Goal: Task Accomplishment & Management: Use online tool/utility

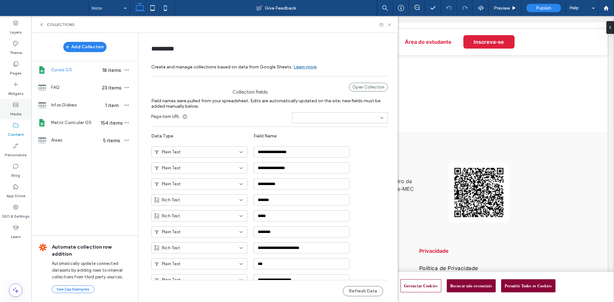
click at [20, 107] on div "Media" at bounding box center [15, 109] width 31 height 20
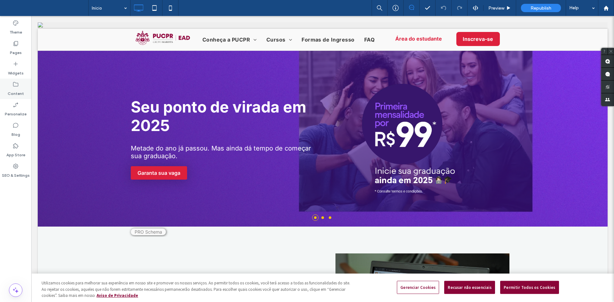
click at [14, 93] on label "Content" at bounding box center [16, 92] width 16 height 9
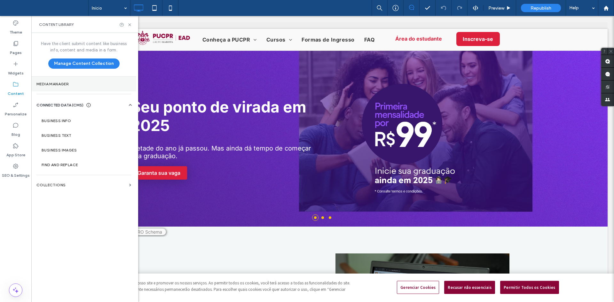
click at [63, 87] on section "Media Manager" at bounding box center [83, 84] width 105 height 15
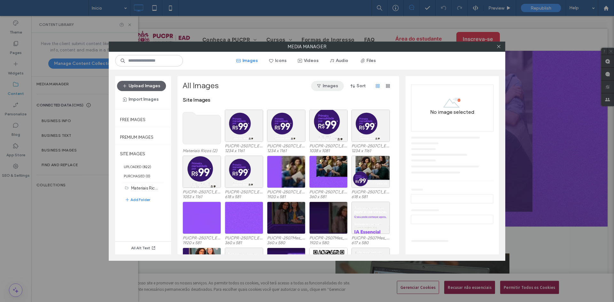
click at [327, 88] on button "Images" at bounding box center [327, 86] width 33 height 10
click at [363, 86] on button "Sort" at bounding box center [358, 86] width 29 height 10
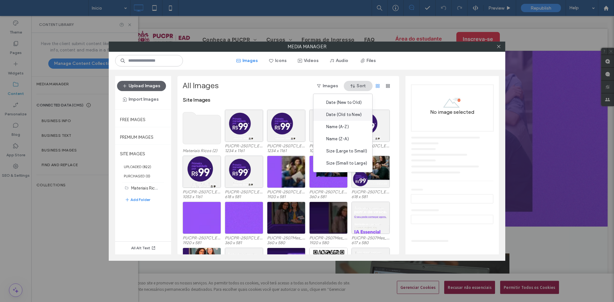
click at [357, 116] on span "Date (Old to New)" at bounding box center [343, 115] width 35 height 6
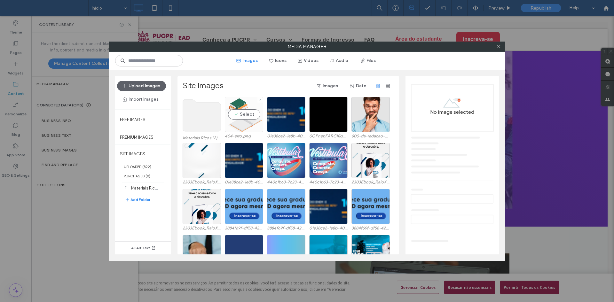
click at [241, 105] on div "Select" at bounding box center [244, 114] width 38 height 35
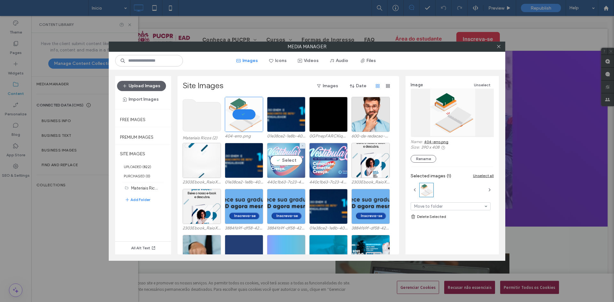
click at [282, 162] on div "Select" at bounding box center [286, 160] width 38 height 35
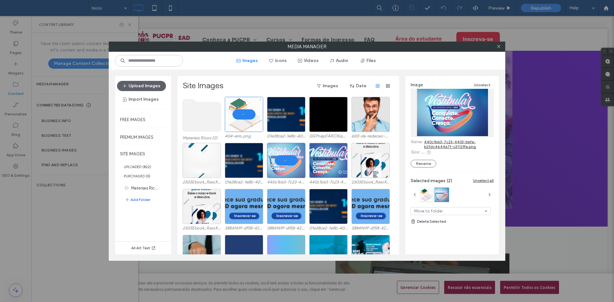
click at [241, 109] on div at bounding box center [244, 114] width 38 height 35
click at [153, 98] on button "Import Images" at bounding box center [140, 99] width 47 height 10
click at [139, 169] on label "UPLOADED ( 822 )" at bounding box center [143, 166] width 56 height 9
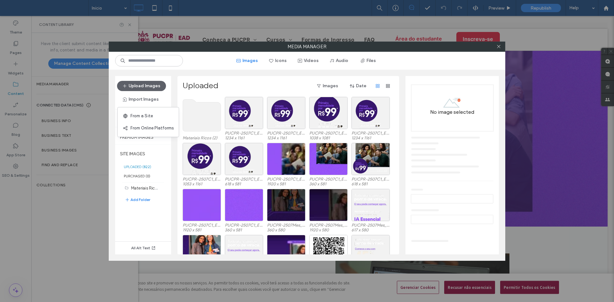
click at [202, 89] on label "Uploaded" at bounding box center [200, 86] width 36 height 10
click at [364, 86] on button "Date" at bounding box center [358, 86] width 29 height 10
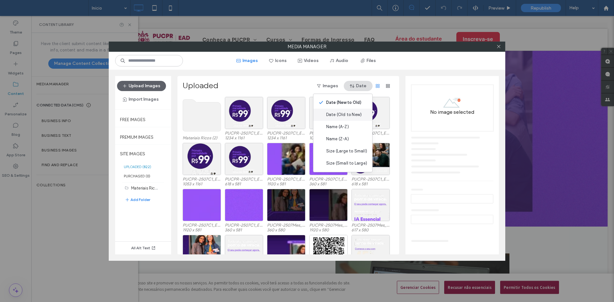
click at [344, 112] on span "Date (Old to New)" at bounding box center [343, 115] width 35 height 6
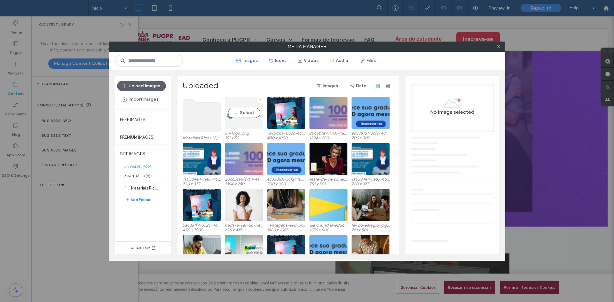
click at [241, 109] on div "Select" at bounding box center [244, 113] width 38 height 32
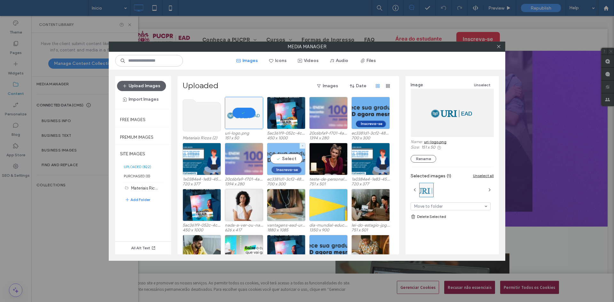
click at [282, 163] on div "Select" at bounding box center [286, 159] width 38 height 32
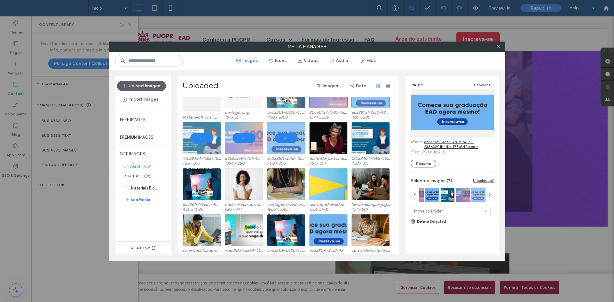
scroll to position [27, 0]
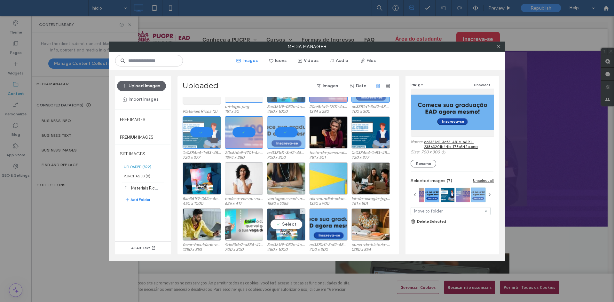
click at [282, 229] on div "Select" at bounding box center [286, 224] width 38 height 32
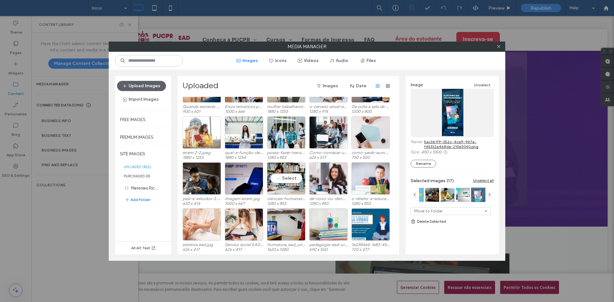
scroll to position [263, 0]
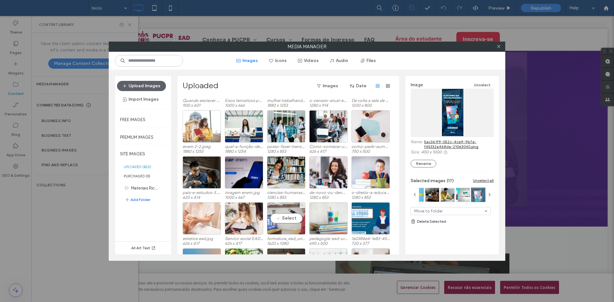
click at [280, 221] on div "Select" at bounding box center [286, 218] width 38 height 32
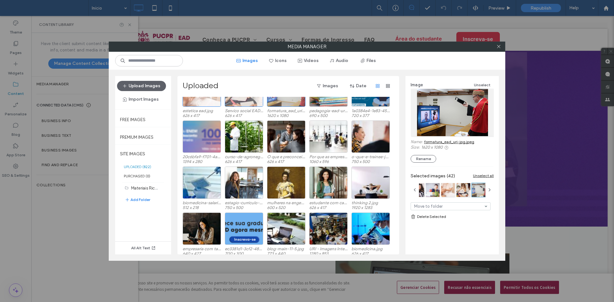
scroll to position [487, 0]
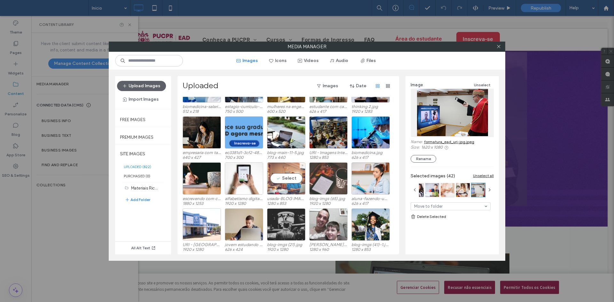
click at [284, 178] on div "Select" at bounding box center [286, 178] width 38 height 32
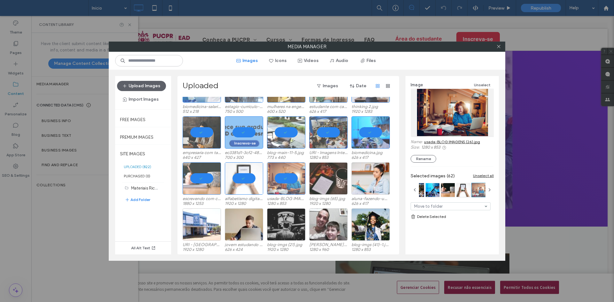
scroll to position [647, 0]
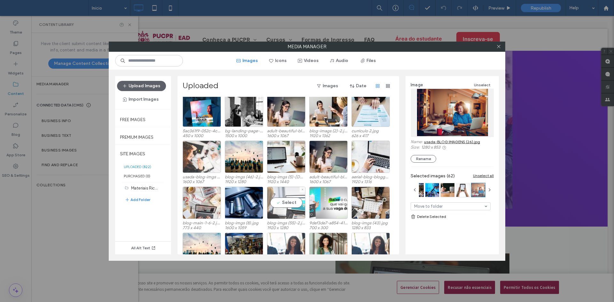
click at [289, 202] on div "Select" at bounding box center [286, 203] width 38 height 32
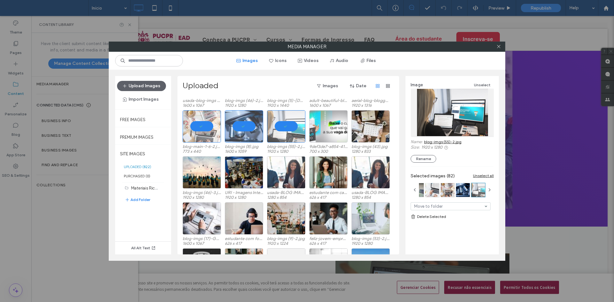
scroll to position [851, 0]
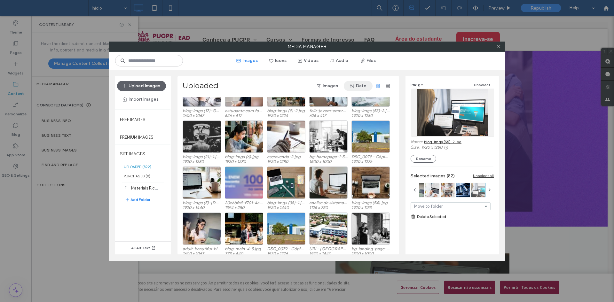
click at [360, 83] on button "Date" at bounding box center [358, 86] width 29 height 10
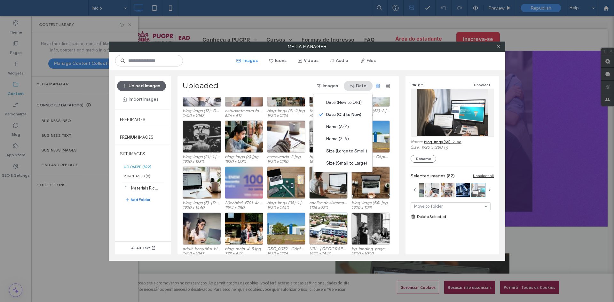
click at [360, 83] on button "Date" at bounding box center [358, 86] width 29 height 10
click at [288, 134] on div "Select" at bounding box center [286, 136] width 38 height 32
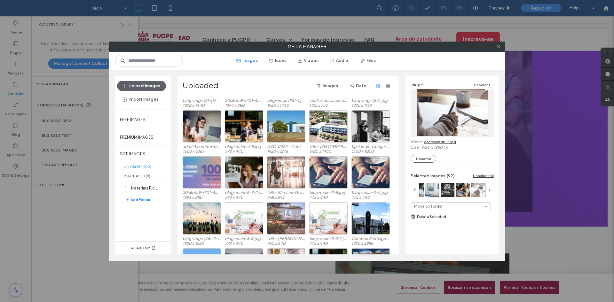
scroll to position [1049, 0]
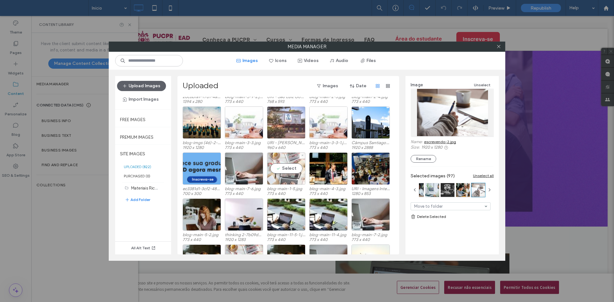
click at [284, 167] on div "Select" at bounding box center [286, 168] width 38 height 32
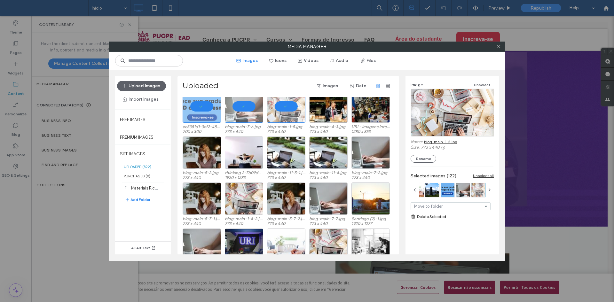
scroll to position [1265, 0]
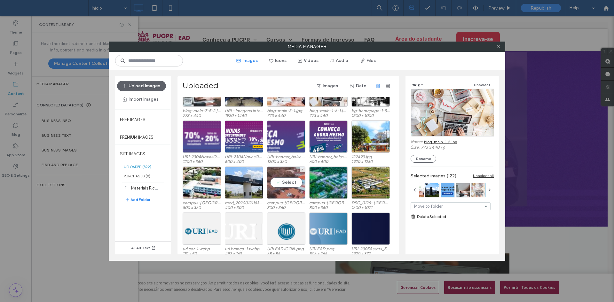
click at [290, 182] on div "Select" at bounding box center [286, 183] width 38 height 32
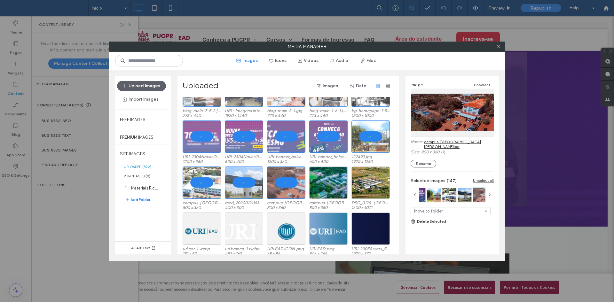
scroll to position [1361, 0]
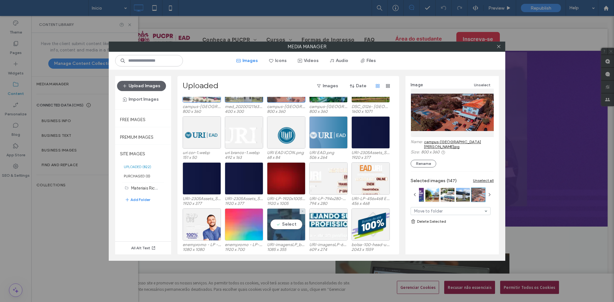
click at [286, 223] on div "Select" at bounding box center [286, 224] width 38 height 32
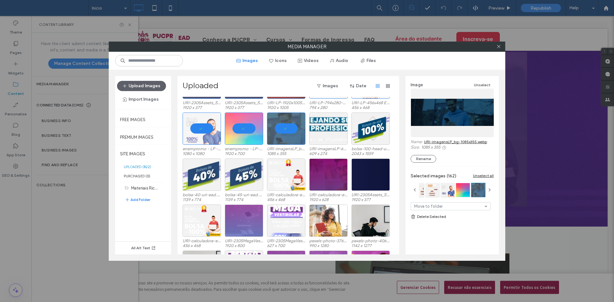
scroll to position [1585, 0]
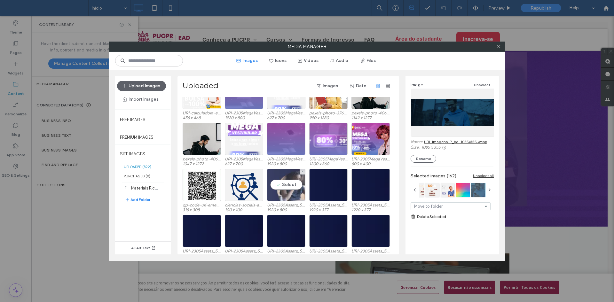
click at [294, 185] on div "Select" at bounding box center [286, 185] width 38 height 32
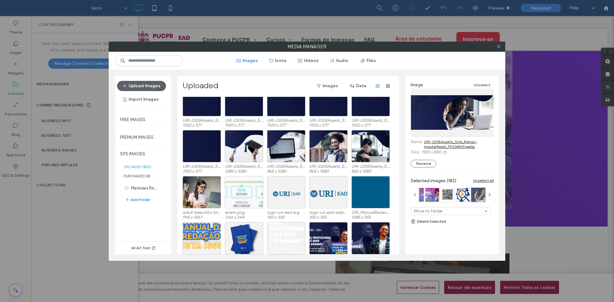
scroll to position [1809, 0]
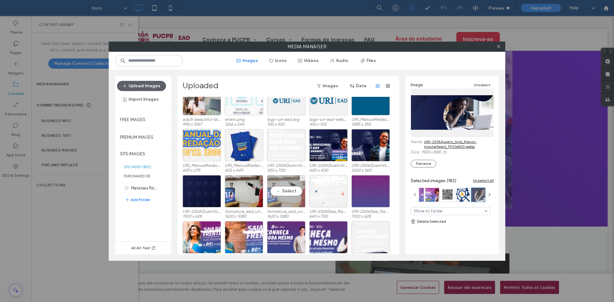
click at [286, 191] on div "Select" at bounding box center [286, 191] width 38 height 32
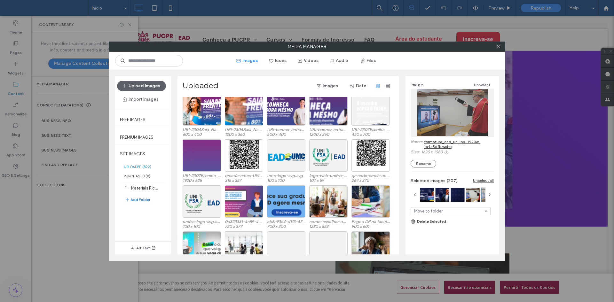
scroll to position [2032, 0]
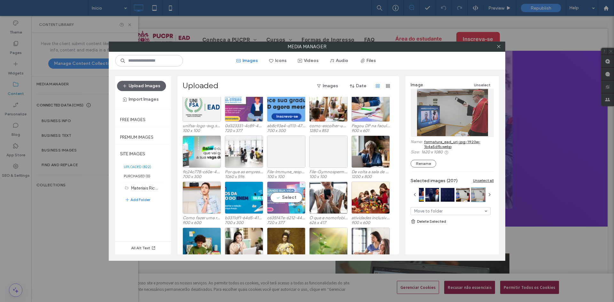
click at [283, 199] on div "Select" at bounding box center [286, 198] width 38 height 32
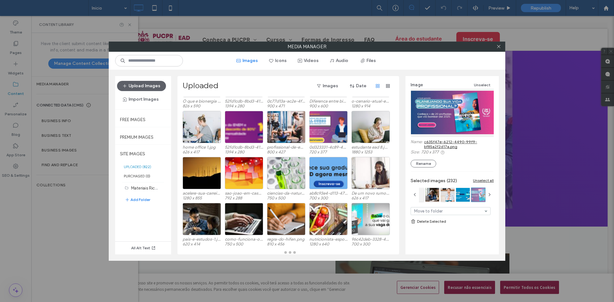
scroll to position [2242, 0]
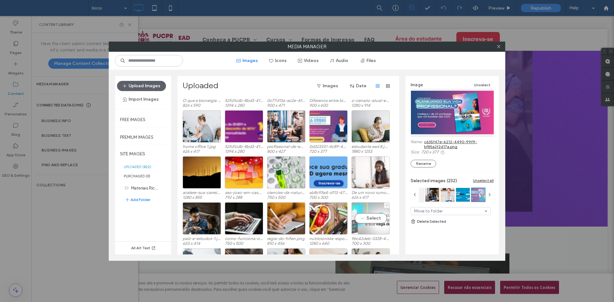
click at [364, 218] on div "Select" at bounding box center [370, 218] width 38 height 32
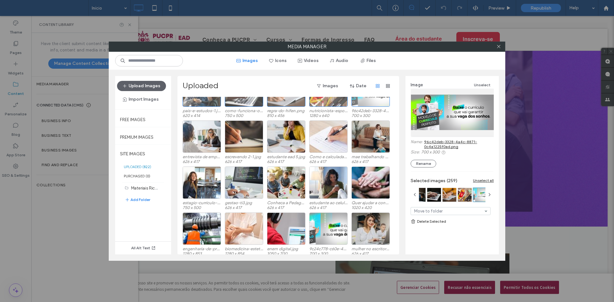
scroll to position [2466, 0]
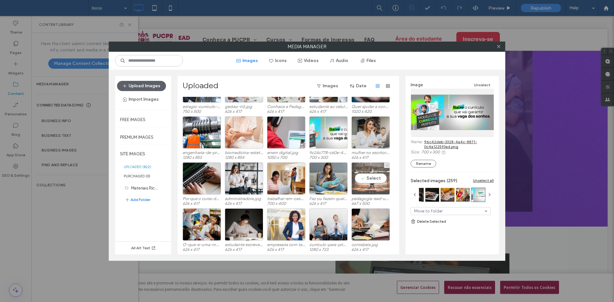
click at [374, 177] on div "Select" at bounding box center [370, 178] width 38 height 32
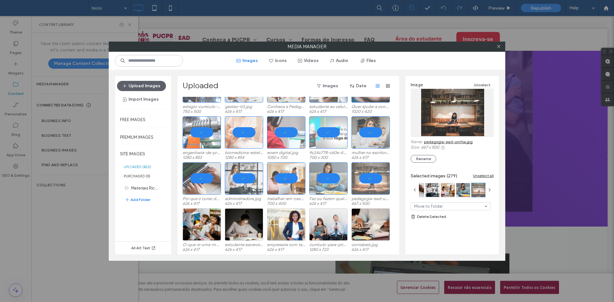
scroll to position [2593, 0]
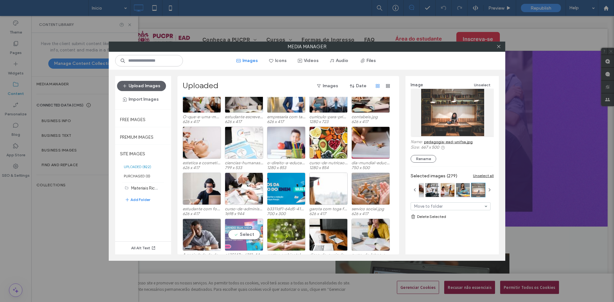
click at [239, 237] on div "Select" at bounding box center [244, 235] width 38 height 32
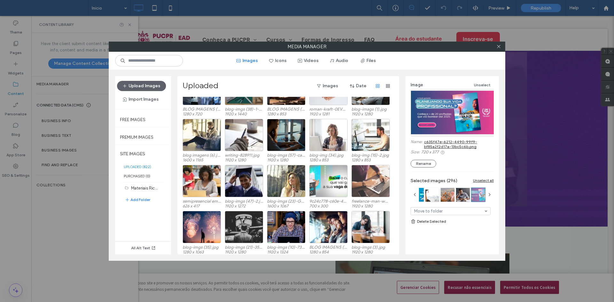
scroll to position [2849, 0]
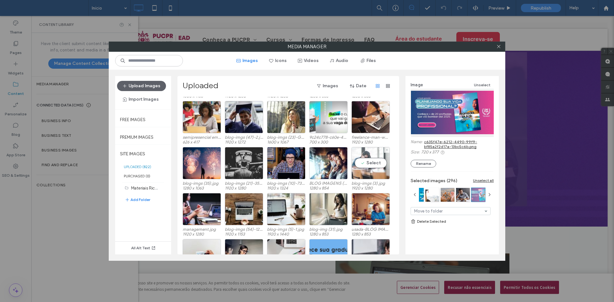
click at [374, 161] on div "Select" at bounding box center [370, 163] width 38 height 32
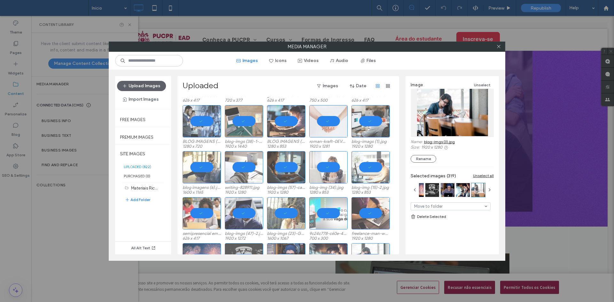
scroll to position [2676, 0]
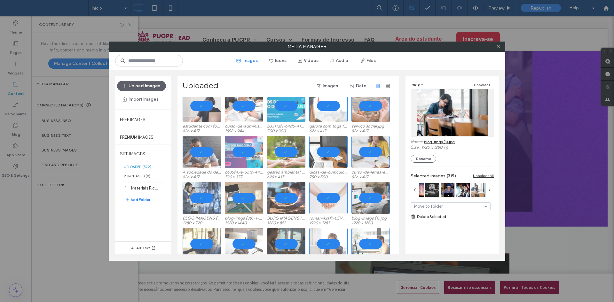
click at [247, 155] on div at bounding box center [244, 152] width 38 height 32
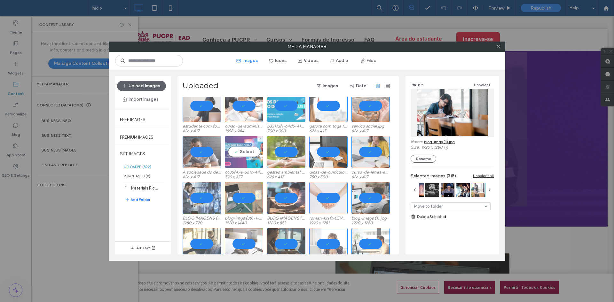
click at [257, 156] on div "Select" at bounding box center [244, 152] width 38 height 32
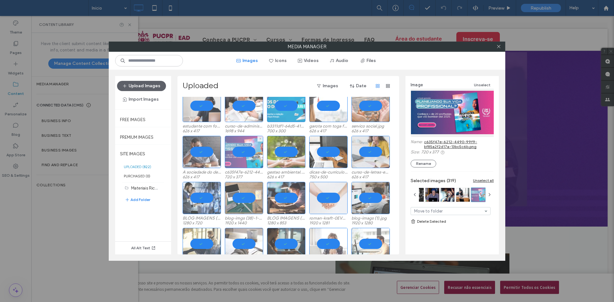
click at [257, 156] on div at bounding box center [244, 152] width 38 height 32
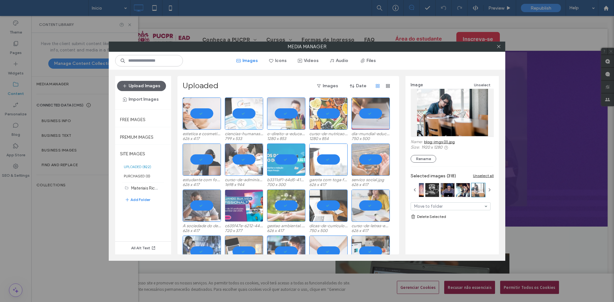
scroll to position [2580, 0]
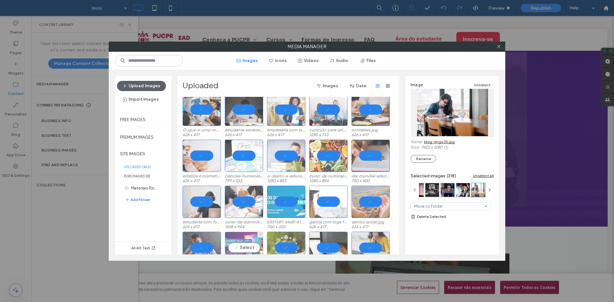
click at [248, 252] on div "Select" at bounding box center [244, 248] width 38 height 32
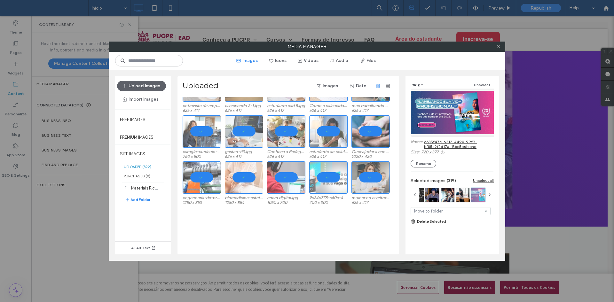
scroll to position [2229, 0]
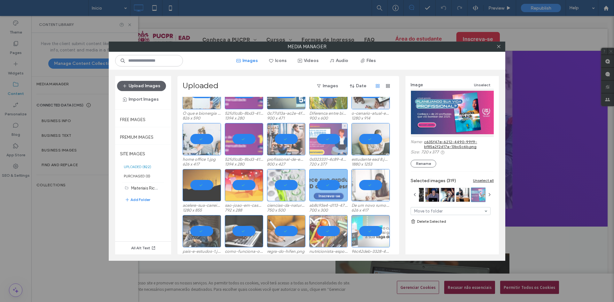
click at [336, 137] on div at bounding box center [328, 139] width 38 height 32
click at [337, 140] on div "Select" at bounding box center [328, 139] width 38 height 32
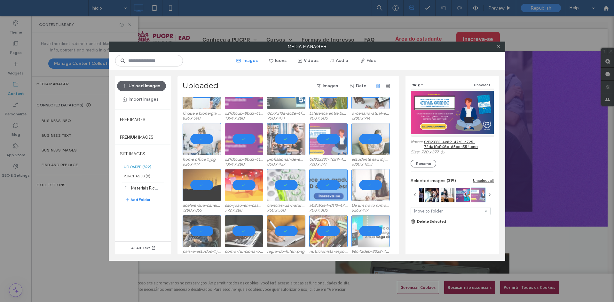
scroll to position [2165, 0]
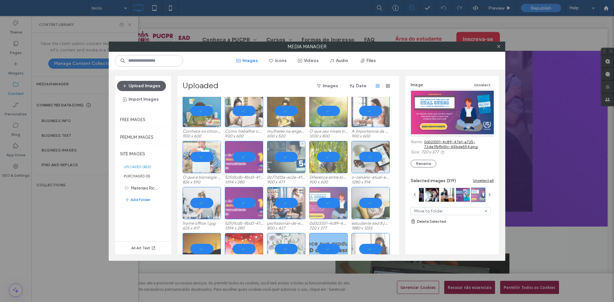
click at [292, 153] on div at bounding box center [286, 157] width 38 height 32
click at [291, 155] on div "Select" at bounding box center [286, 157] width 38 height 32
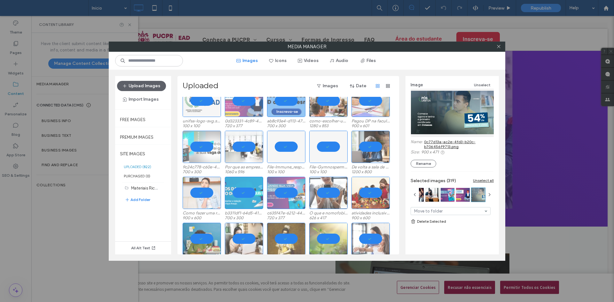
scroll to position [1973, 0]
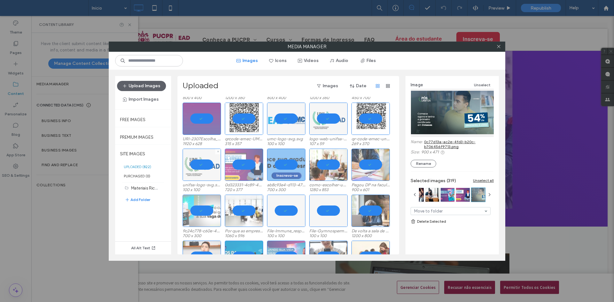
click at [204, 166] on div at bounding box center [201, 165] width 38 height 32
click at [204, 164] on div "Select" at bounding box center [201, 165] width 38 height 32
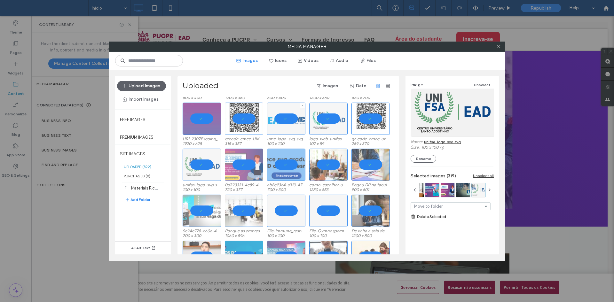
click at [280, 116] on div at bounding box center [286, 119] width 38 height 32
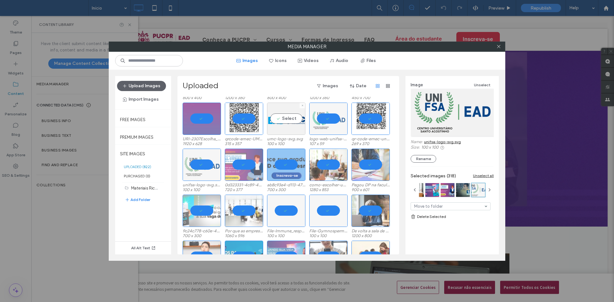
drag, startPoint x: 297, startPoint y: 110, endPoint x: 303, endPoint y: 138, distance: 28.5
click at [297, 110] on div "Select" at bounding box center [286, 119] width 38 height 32
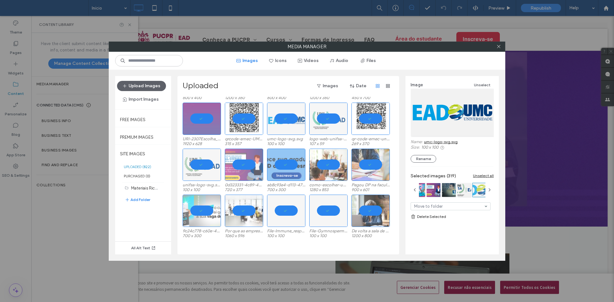
scroll to position [1909, 0]
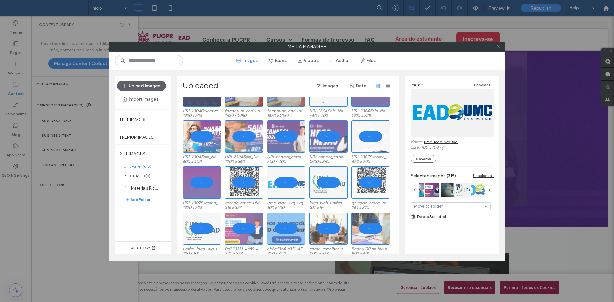
drag, startPoint x: 285, startPoint y: 140, endPoint x: 290, endPoint y: 163, distance: 23.4
click at [286, 140] on div at bounding box center [286, 136] width 38 height 32
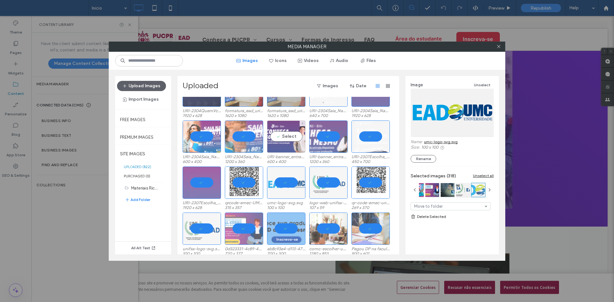
click at [287, 146] on div "Select" at bounding box center [286, 136] width 38 height 32
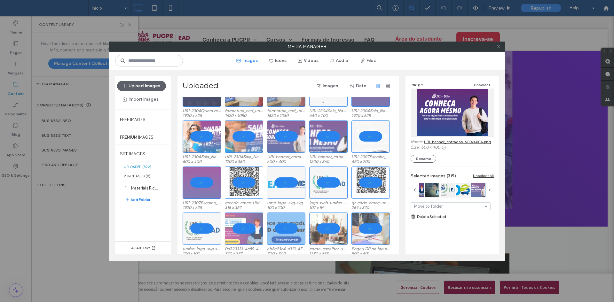
click at [500, 48] on icon at bounding box center [498, 46] width 5 height 5
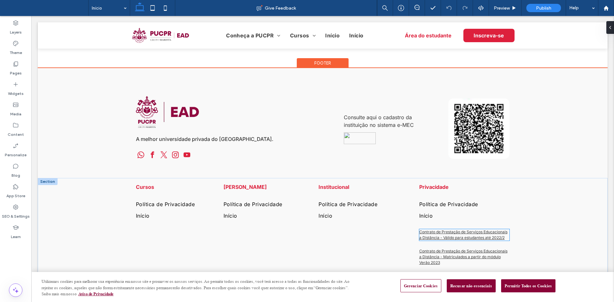
scroll to position [96, 0]
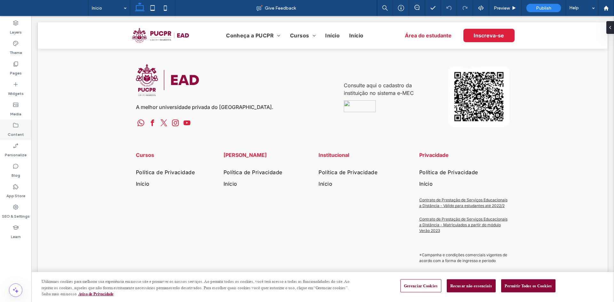
click at [8, 123] on div "Content" at bounding box center [15, 130] width 31 height 20
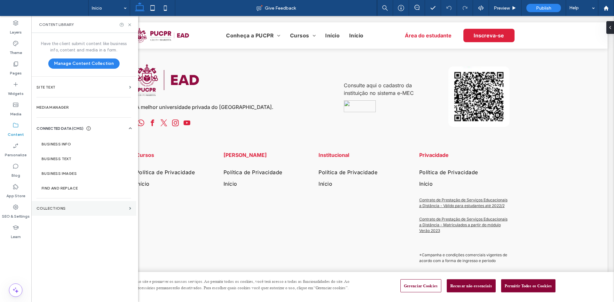
click at [57, 208] on label "Collections" at bounding box center [81, 208] width 90 height 4
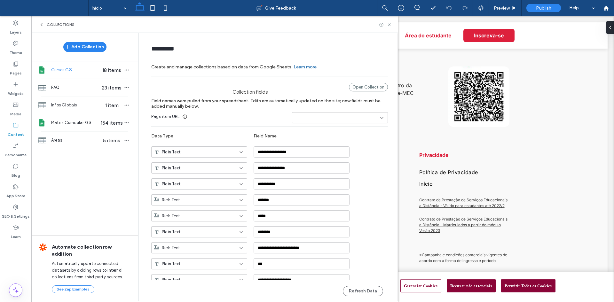
click at [40, 26] on icon at bounding box center [41, 24] width 5 height 5
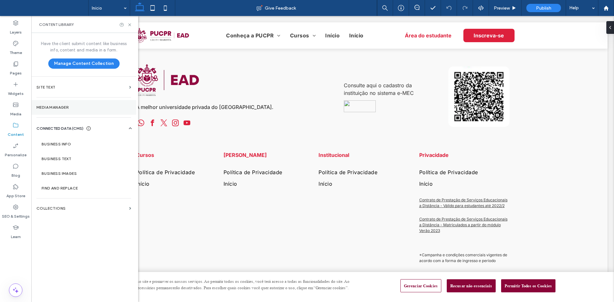
click at [77, 102] on section "Media Manager" at bounding box center [83, 107] width 105 height 15
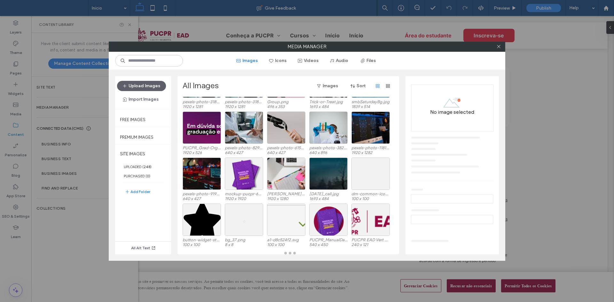
scroll to position [45, 0]
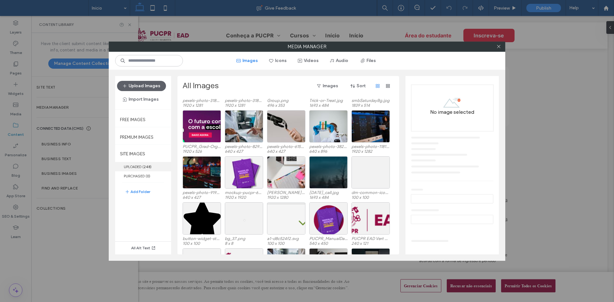
click at [133, 164] on label "UPLOADED ( 248 )" at bounding box center [143, 166] width 56 height 9
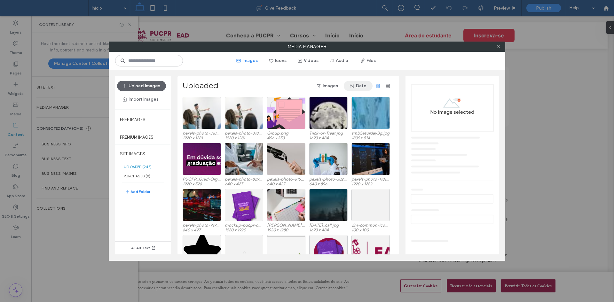
click at [356, 88] on button "Date" at bounding box center [358, 86] width 29 height 10
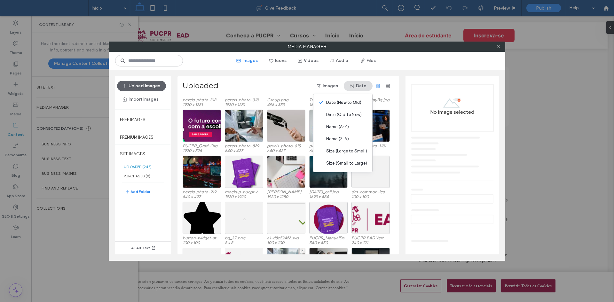
scroll to position [1, 0]
